Goal: Task Accomplishment & Management: Use online tool/utility

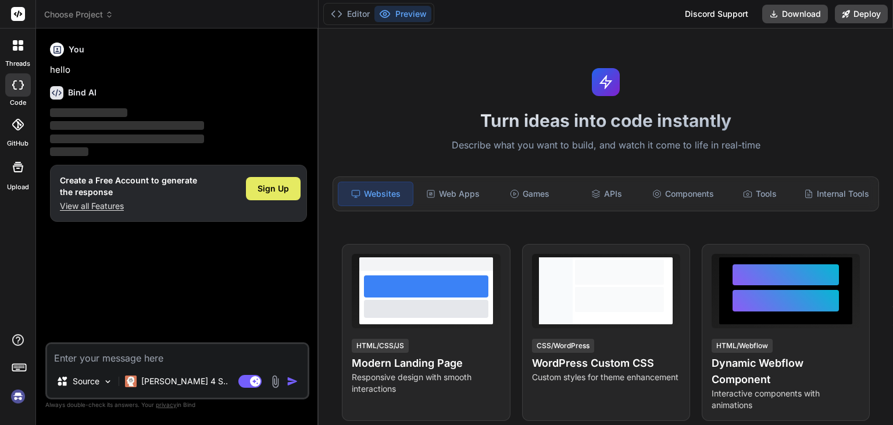
click at [269, 185] on span "Sign Up" at bounding box center [273, 189] width 31 height 12
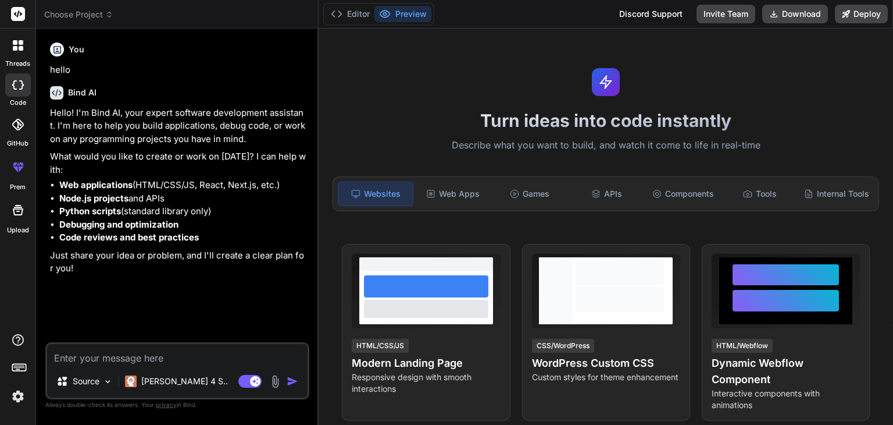
type textarea "x"
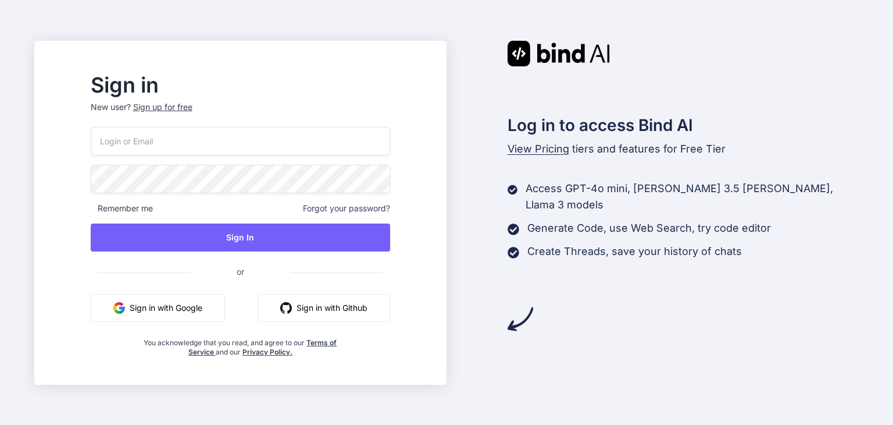
click at [202, 303] on button "Sign in with Google" at bounding box center [158, 308] width 134 height 28
click at [192, 309] on button "Sign in with Google" at bounding box center [158, 308] width 134 height 28
